Goal: Transaction & Acquisition: Obtain resource

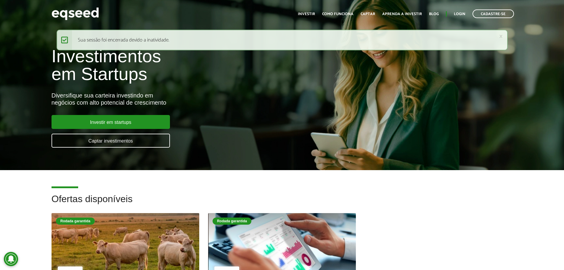
click at [462, 9] on div "Toggle navigation Início Investir Como funciona Captar Aprenda a investir Blog …" at bounding box center [406, 14] width 222 height 16
click at [460, 15] on link "Login" at bounding box center [460, 14] width 12 height 4
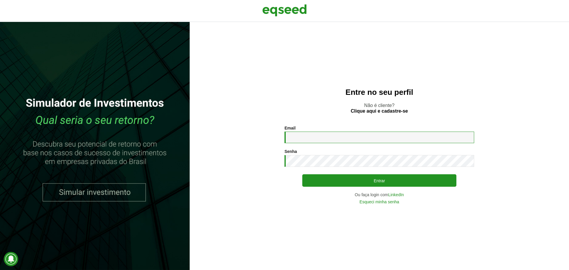
drag, startPoint x: 387, startPoint y: 143, endPoint x: 385, endPoint y: 139, distance: 4.8
click at [385, 140] on input "Email *" at bounding box center [379, 137] width 190 height 12
click at [383, 134] on input "Email *" at bounding box center [379, 137] width 190 height 12
type input "**********"
click at [401, 187] on div "**********" at bounding box center [379, 165] width 190 height 78
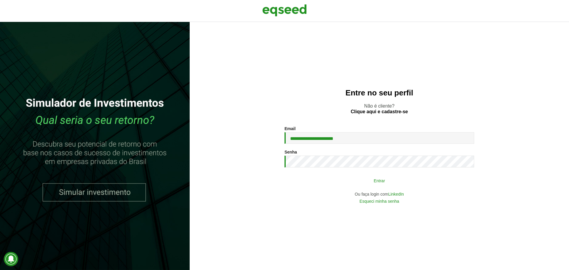
click at [402, 179] on button "Entrar" at bounding box center [379, 180] width 154 height 11
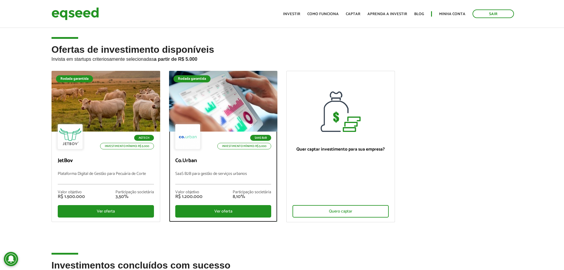
click at [171, 85] on div at bounding box center [223, 101] width 130 height 73
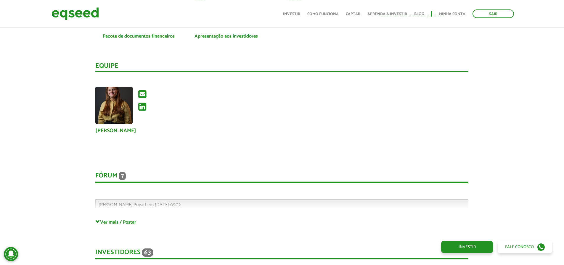
scroll to position [1155, 0]
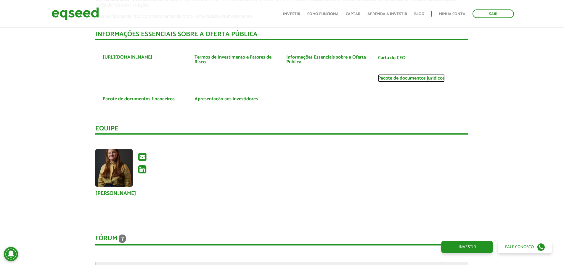
click at [410, 78] on link "Pacote de documentos jurídicos" at bounding box center [411, 78] width 67 height 5
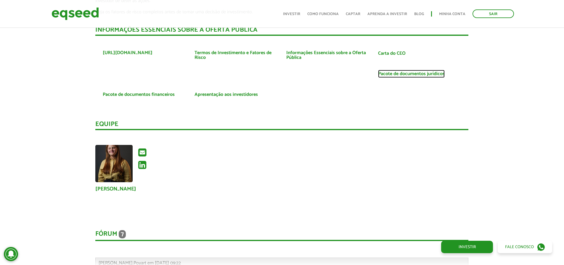
scroll to position [1125, 0]
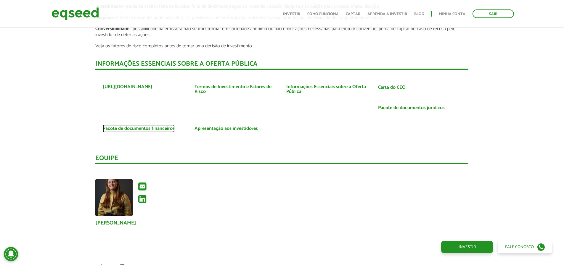
click at [166, 131] on link "Pacote de documentos financeiros" at bounding box center [139, 128] width 72 height 5
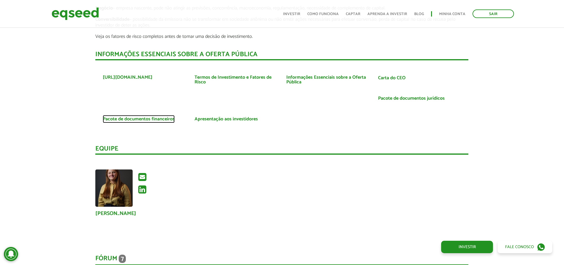
scroll to position [1155, 0]
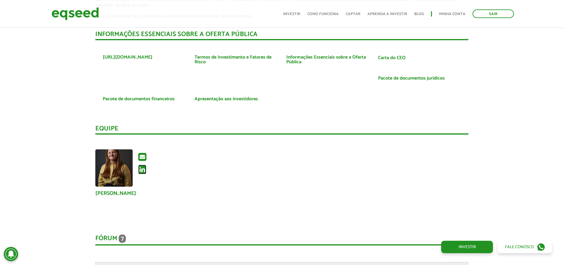
click at [142, 169] on icon at bounding box center [142, 169] width 8 height 9
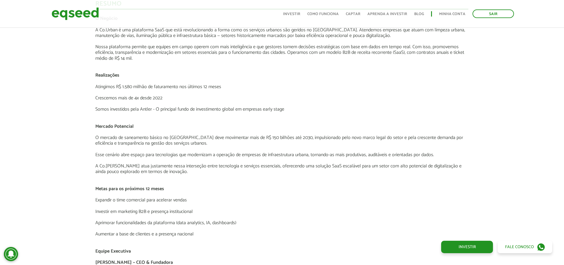
scroll to position [829, 0]
drag, startPoint x: 239, startPoint y: 89, endPoint x: 84, endPoint y: 92, distance: 155.2
click at [84, 92] on div "Novidades Análise da oferta Bate-papo sobre a oferta Depoimento Antler | Invest…" at bounding box center [282, 146] width 573 height 1088
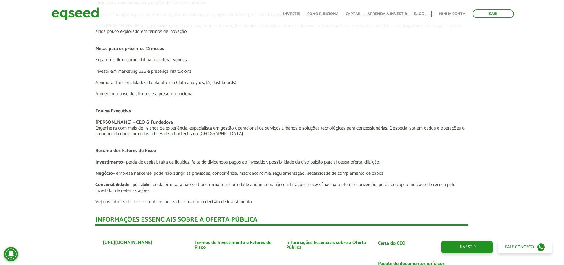
scroll to position [1096, 0]
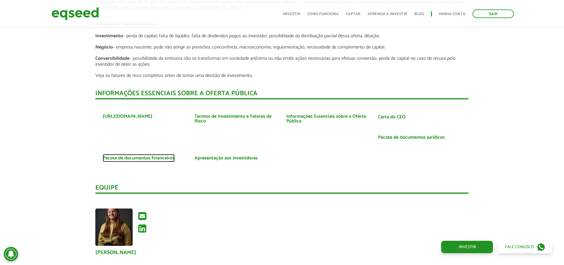
click at [150, 161] on link "Pacote de documentos financeiros" at bounding box center [139, 158] width 72 height 5
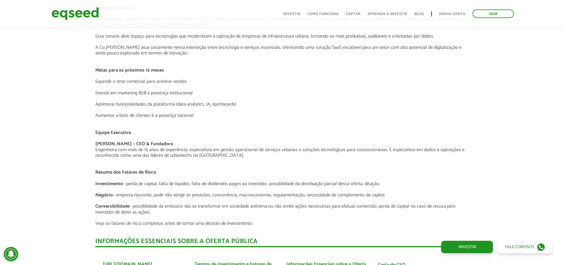
scroll to position [829, 0]
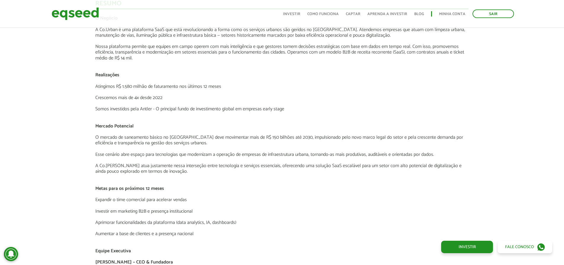
click at [325, 126] on p "Mercado Potencial" at bounding box center [281, 126] width 373 height 6
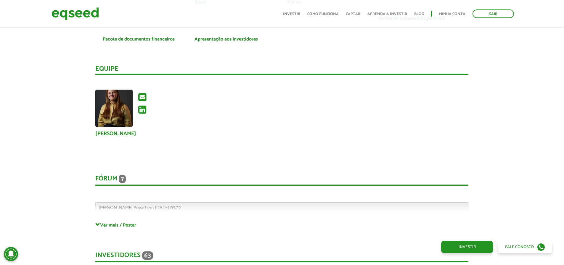
scroll to position [1214, 0]
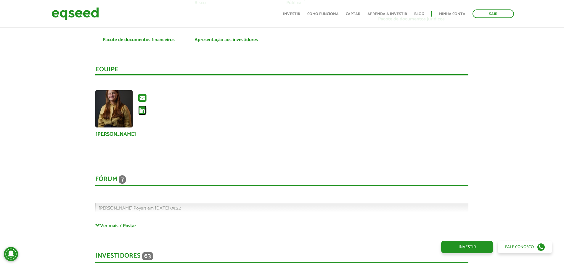
click at [139, 108] on icon at bounding box center [142, 110] width 8 height 9
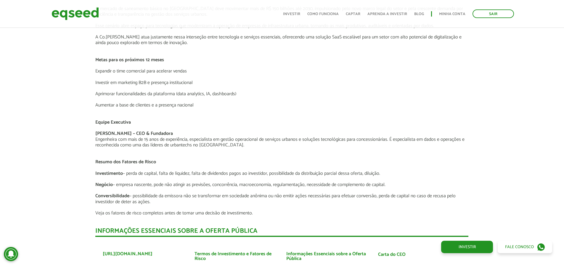
scroll to position [948, 0]
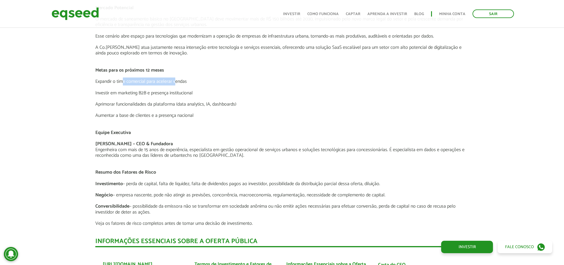
drag, startPoint x: 125, startPoint y: 84, endPoint x: 187, endPoint y: 78, distance: 62.4
click at [179, 79] on p "Expandir o time comercial para acelerar vendas" at bounding box center [281, 82] width 373 height 6
drag, startPoint x: 136, startPoint y: 95, endPoint x: 261, endPoint y: 94, distance: 125.0
click at [248, 89] on div "O Negócio A Co.Urban é uma plataforma SaaS que está revolucionando a forma como…" at bounding box center [281, 62] width 373 height 330
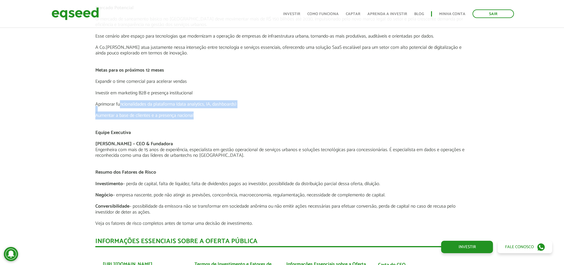
drag, startPoint x: 121, startPoint y: 106, endPoint x: 196, endPoint y: 117, distance: 76.2
click at [196, 116] on div "O Negócio A Co.Urban é uma plataforma SaaS que está revolucionando a forma como…" at bounding box center [281, 62] width 373 height 330
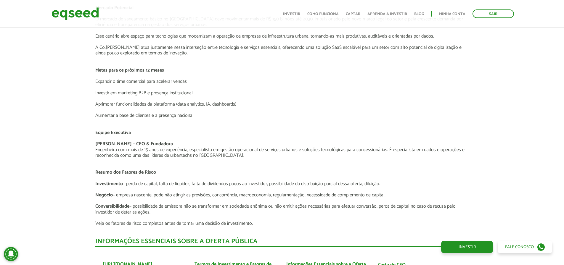
click at [195, 120] on p at bounding box center [281, 122] width 373 height 6
click at [236, 95] on div "O Negócio A Co.Urban é uma plataforma SaaS que está revolucionando a forma como…" at bounding box center [281, 62] width 373 height 330
